Goal: Check status: Check status

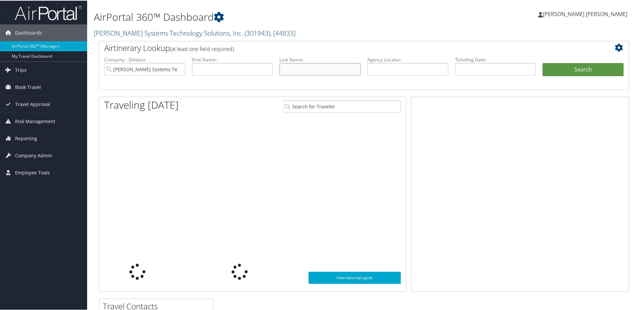
click at [301, 68] on input "text" at bounding box center [319, 68] width 81 height 12
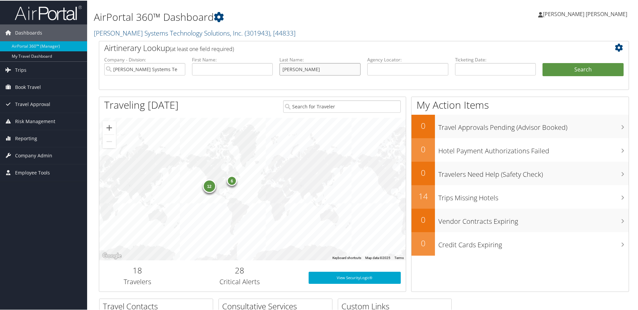
type input "stein"
click at [543, 62] on button "Search" at bounding box center [583, 68] width 81 height 13
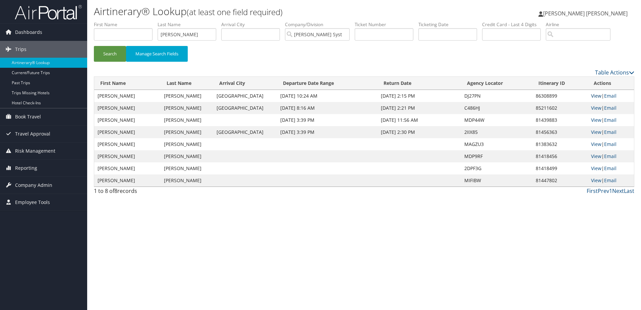
click at [595, 96] on link "View" at bounding box center [596, 95] width 10 height 6
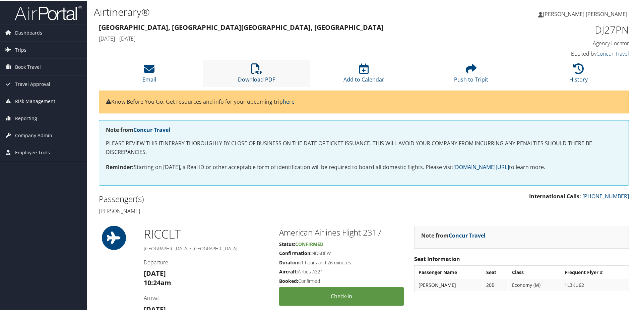
click at [257, 69] on icon at bounding box center [256, 68] width 11 height 11
